Goal: Task Accomplishment & Management: Use online tool/utility

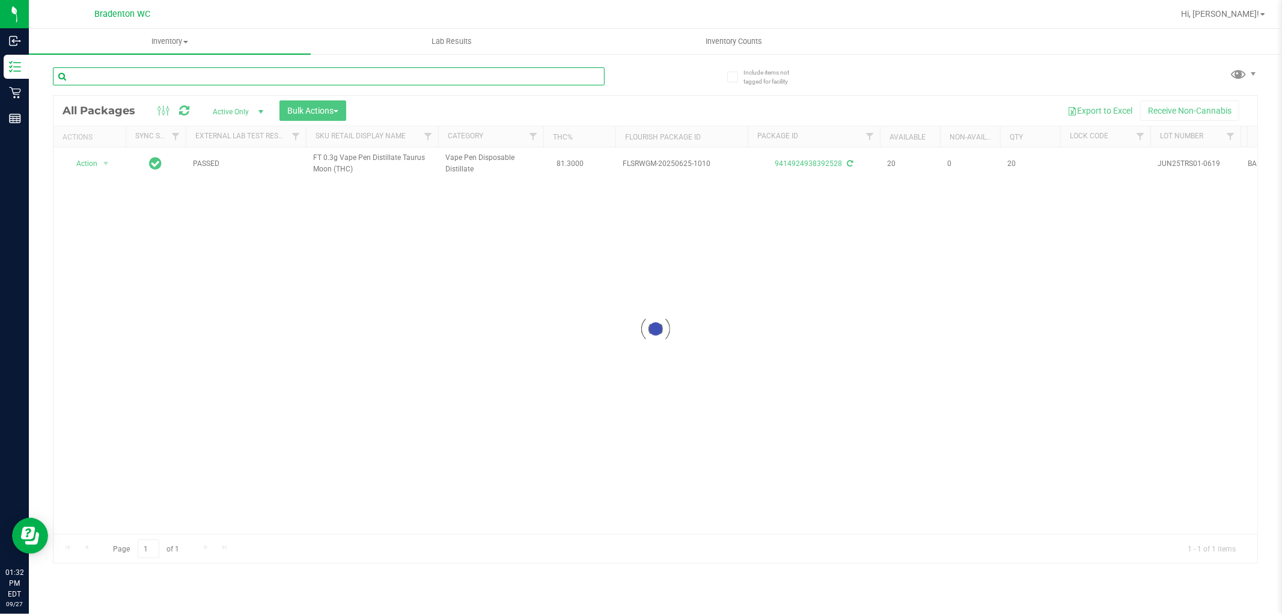
click at [554, 79] on input "text" at bounding box center [329, 76] width 552 height 18
type input "2570280275122878"
click at [94, 173] on div at bounding box center [655, 329] width 1204 height 467
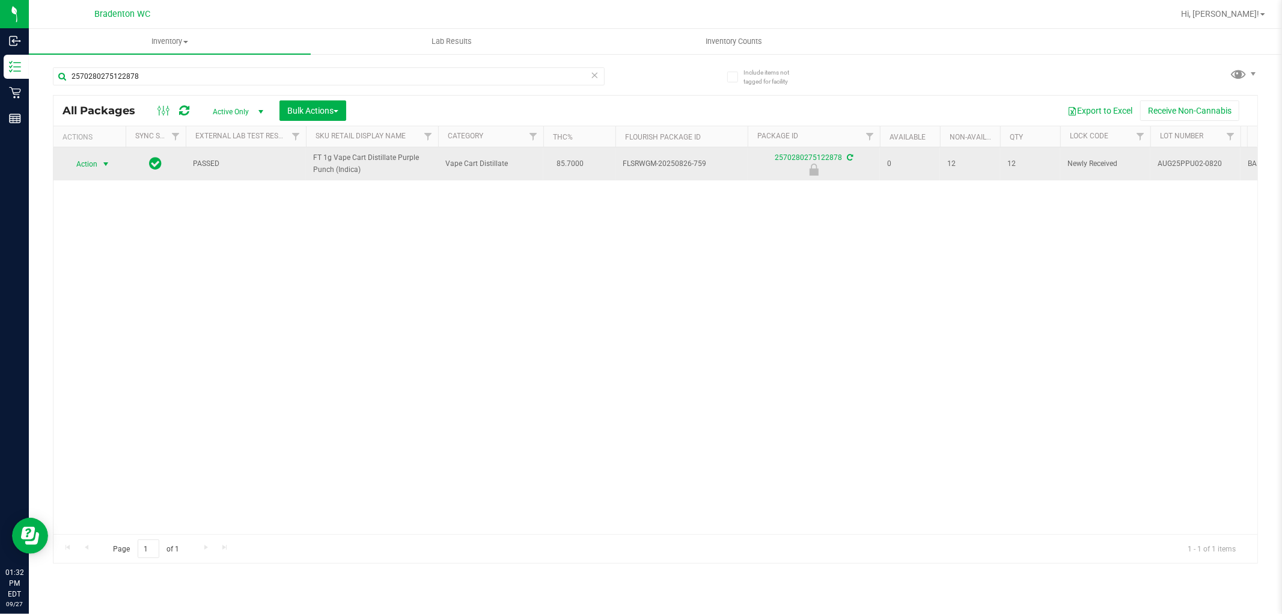
click at [104, 167] on span "select" at bounding box center [106, 164] width 10 height 10
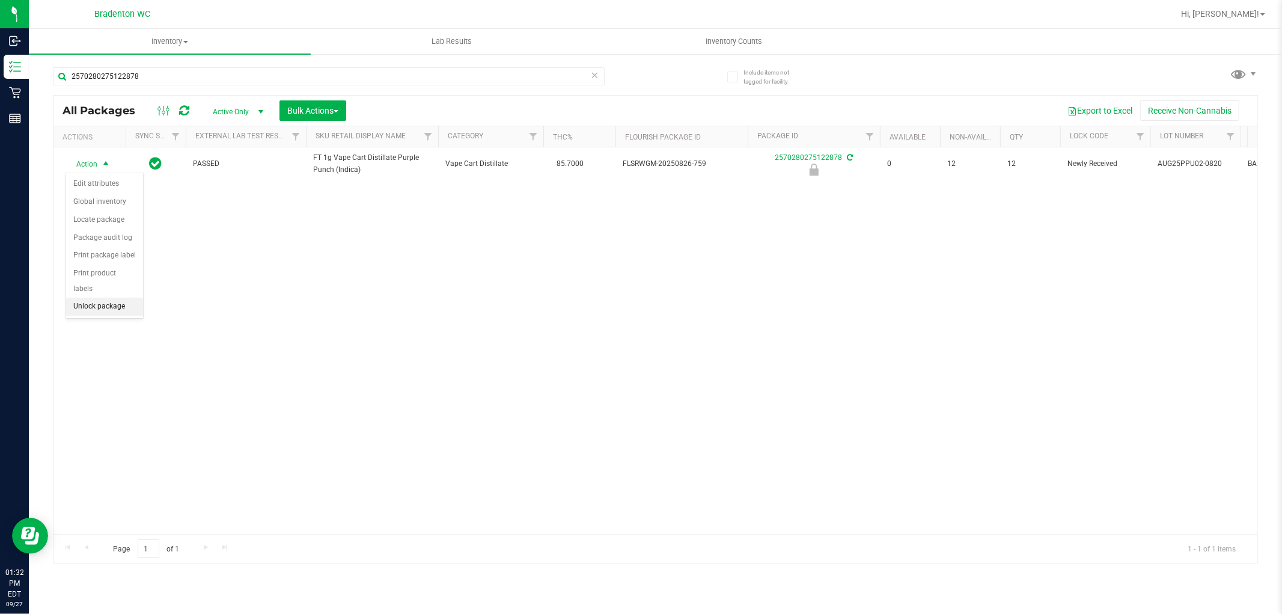
click at [115, 308] on li "Unlock package" at bounding box center [104, 307] width 77 height 18
